Goal: Task Accomplishment & Management: Manage account settings

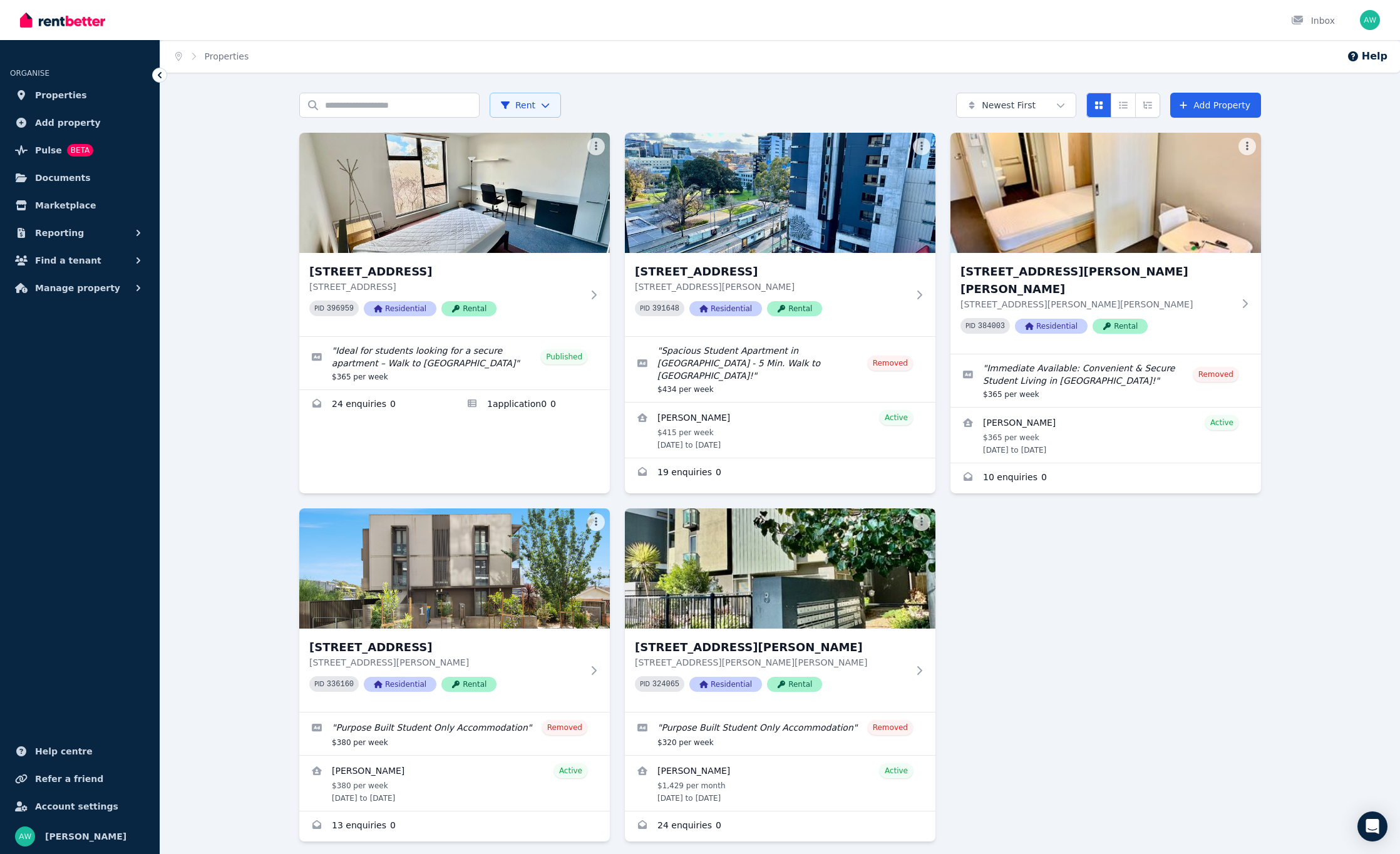
click at [256, 246] on div "Search properties Rent Newest First Add Property 203/60 Waverley Rd, Malvern Ea…" at bounding box center [780, 496] width 1240 height 807
click at [515, 406] on link "Applications for 203/60 Waverley Rd, Malvern East" at bounding box center [532, 405] width 155 height 30
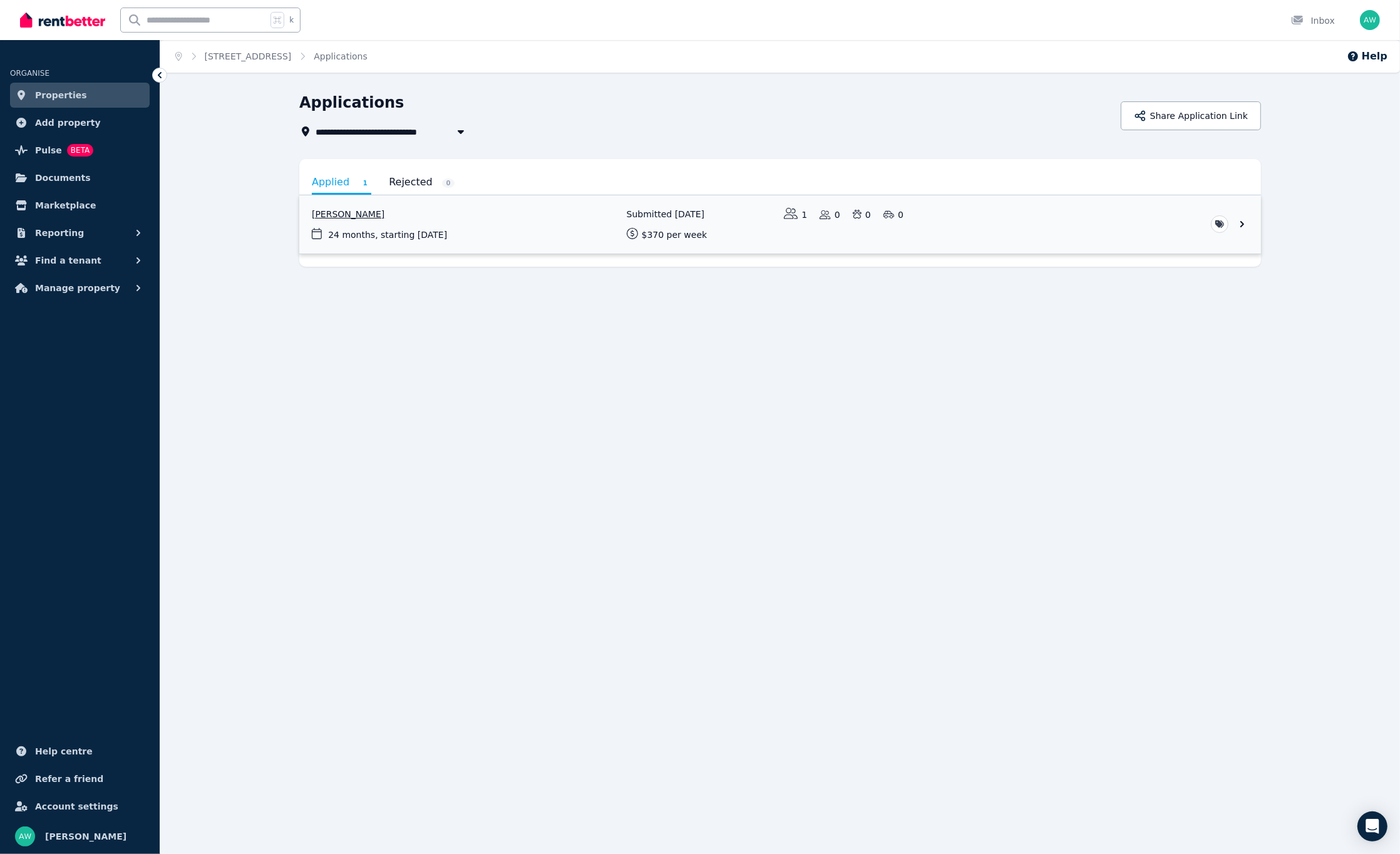
click at [528, 248] on link "View application: Kaitlin Waite" at bounding box center [780, 224] width 962 height 58
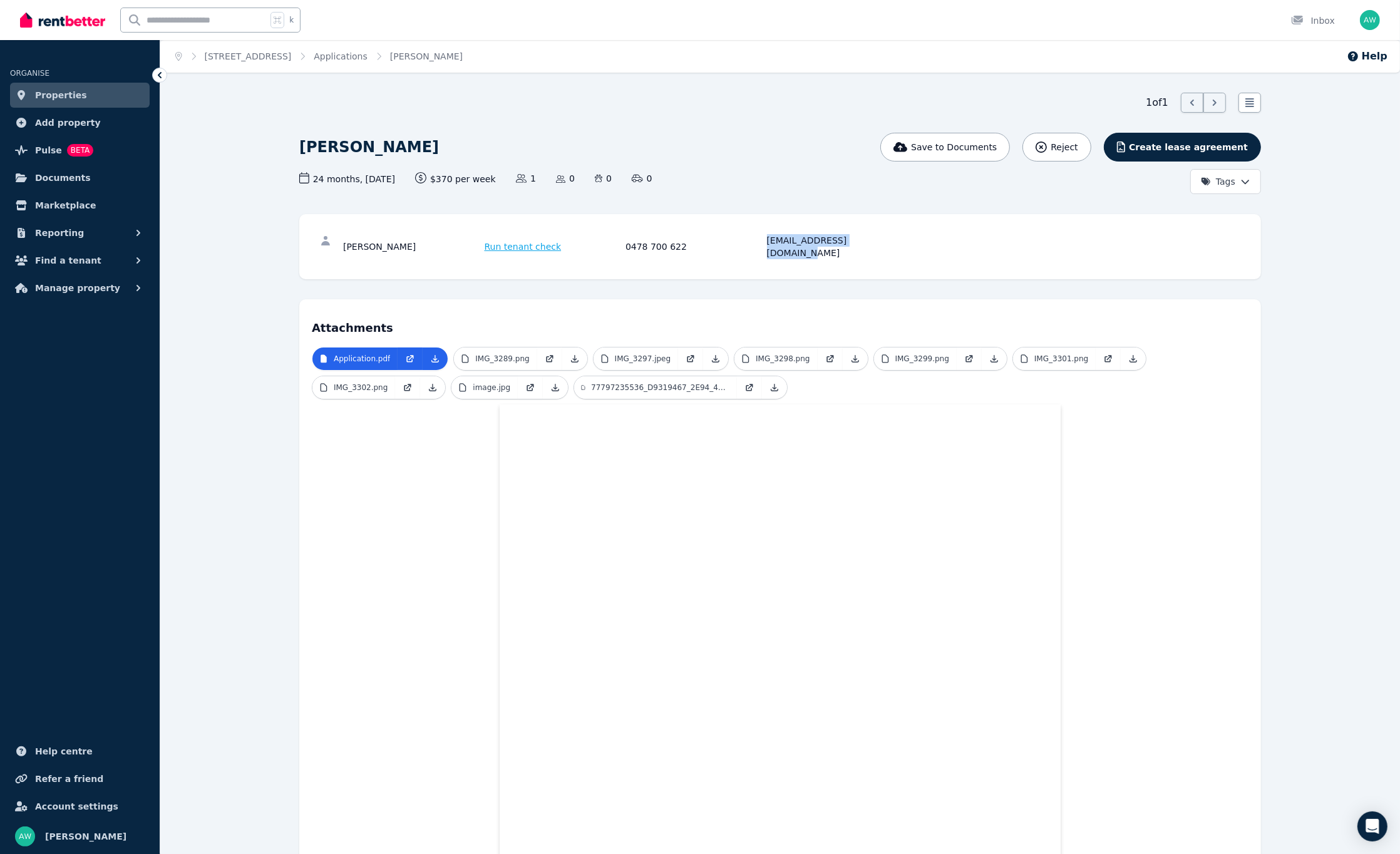
drag, startPoint x: 766, startPoint y: 241, endPoint x: 872, endPoint y: 242, distance: 106.0
click at [872, 242] on div "[PERSON_NAME] Run tenant check 0478 700 622 [EMAIL_ADDRESS][DOMAIN_NAME]" at bounding box center [623, 246] width 561 height 25
copy div "[EMAIL_ADDRESS][DOMAIN_NAME]"
